Goal: Task Accomplishment & Management: Complete application form

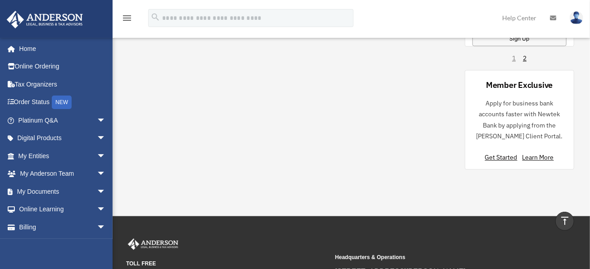
scroll to position [900, 0]
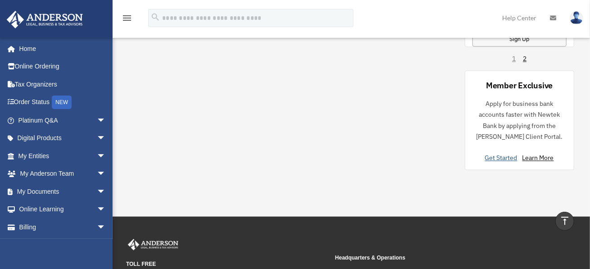
click at [505, 155] on link "Get Started" at bounding box center [503, 158] width 36 height 8
click at [489, 154] on link "Get Started" at bounding box center [503, 158] width 36 height 8
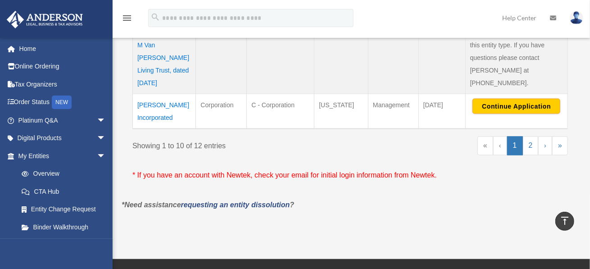
scroll to position [675, 0]
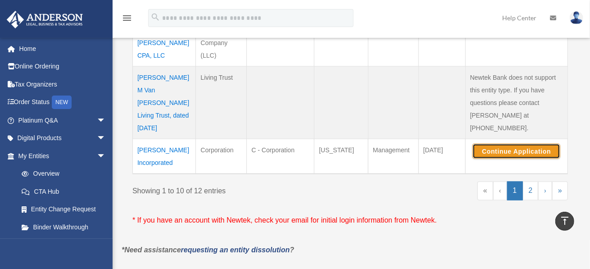
click at [507, 144] on button "Continue Application" at bounding box center [516, 151] width 88 height 15
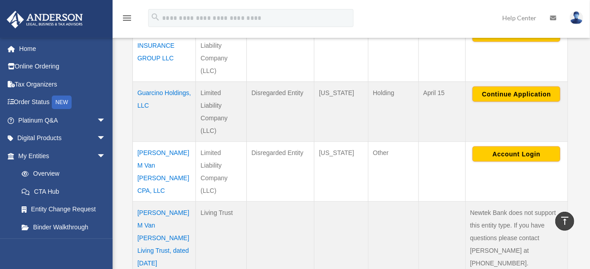
scroll to position [495, 0]
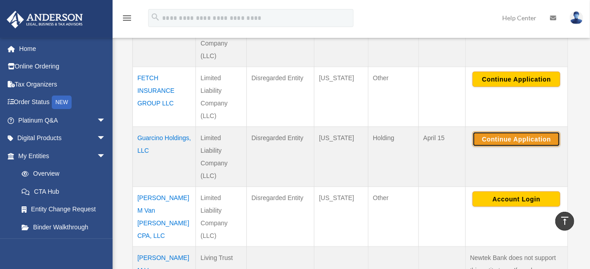
click at [501, 143] on button "Continue Application" at bounding box center [516, 138] width 88 height 15
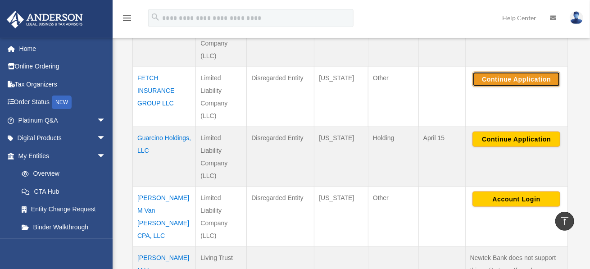
click at [529, 81] on button "Continue Application" at bounding box center [516, 79] width 88 height 15
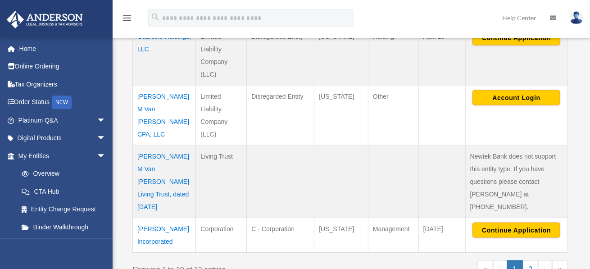
scroll to position [630, 0]
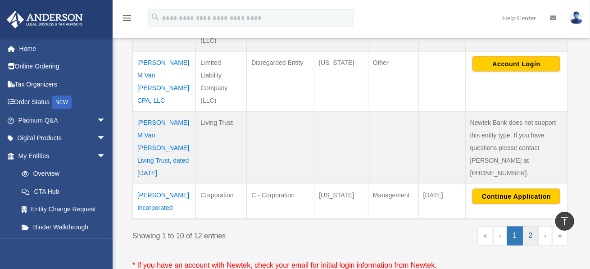
click at [533, 226] on link "2" at bounding box center [531, 235] width 16 height 19
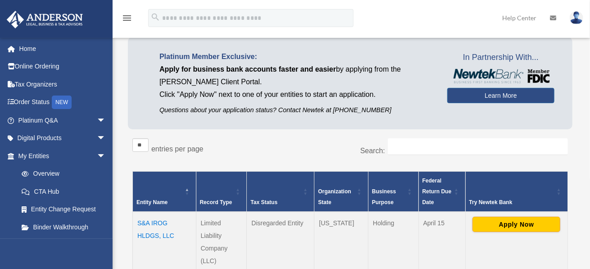
scroll to position [135, 0]
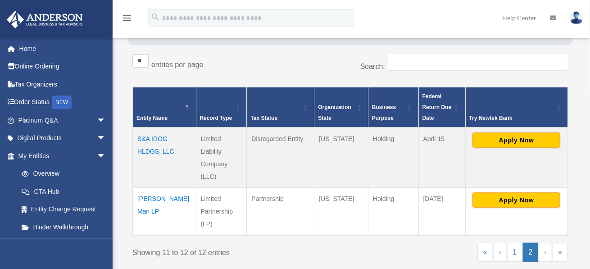
click at [576, 17] on img at bounding box center [576, 17] width 14 height 13
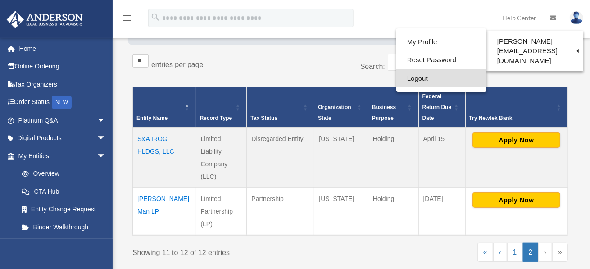
click at [410, 80] on link "Logout" at bounding box center [441, 78] width 90 height 18
